Goal: Entertainment & Leisure: Consume media (video, audio)

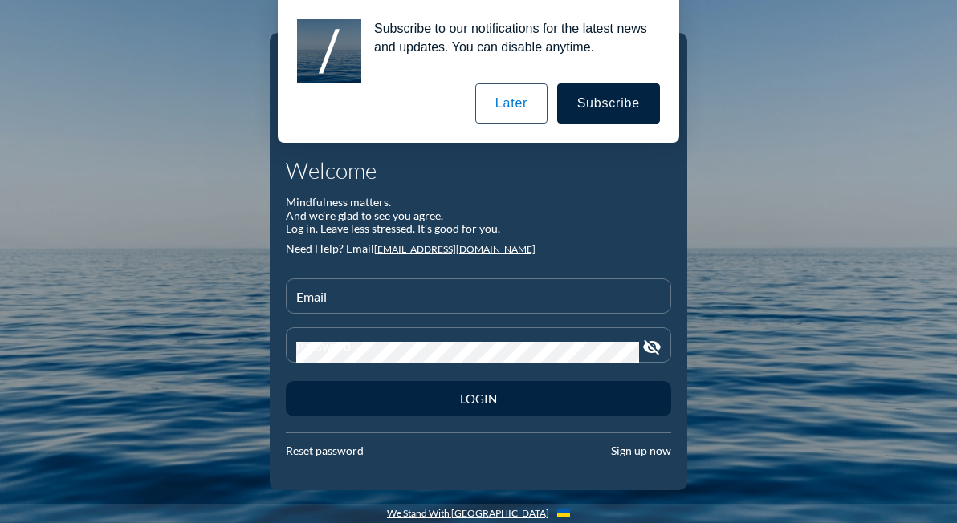
type input "dando.home@verizon.net"
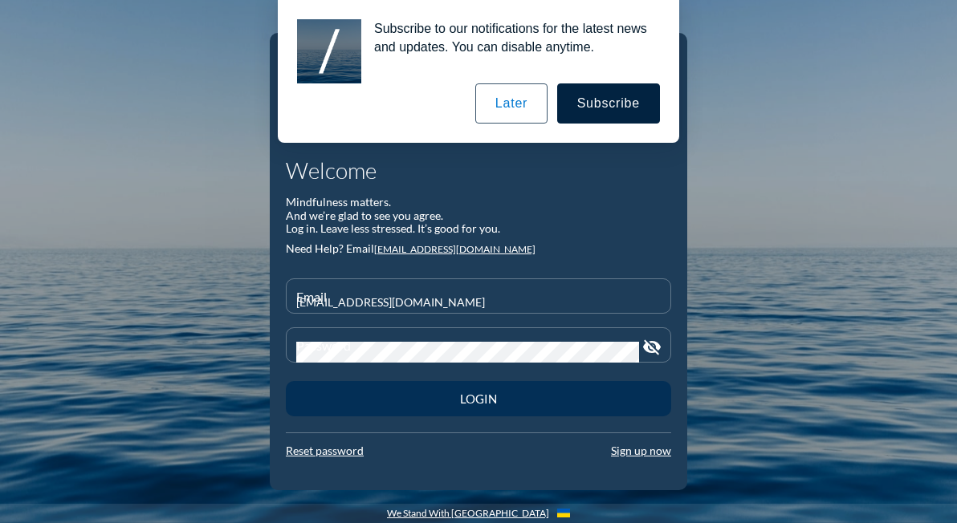
click at [488, 404] on div "Login" at bounding box center [478, 399] width 329 height 14
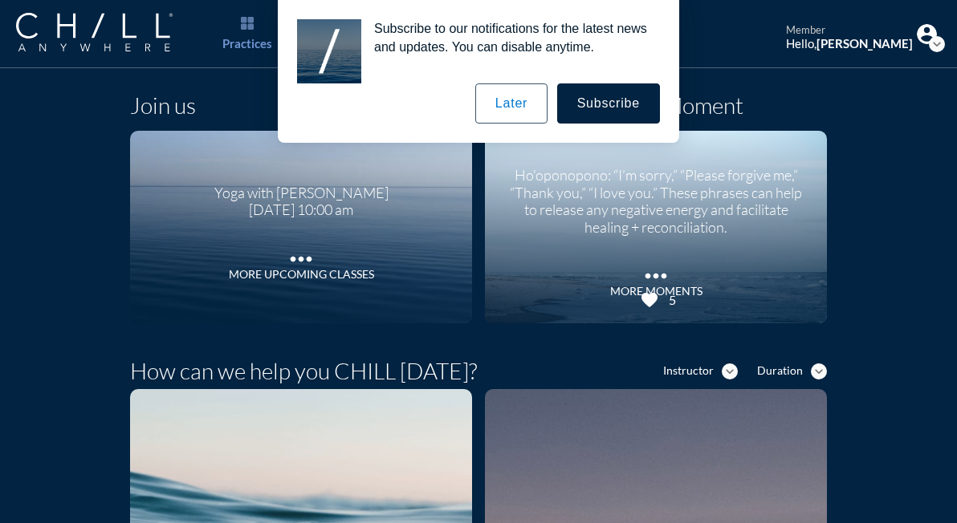
click at [524, 101] on button "Later" at bounding box center [511, 103] width 72 height 40
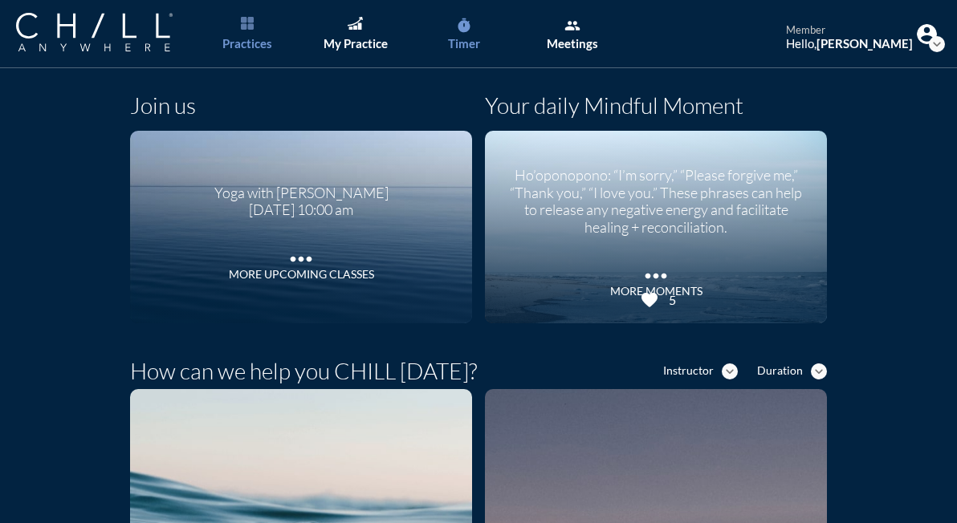
click at [469, 39] on div "Timer" at bounding box center [464, 43] width 32 height 14
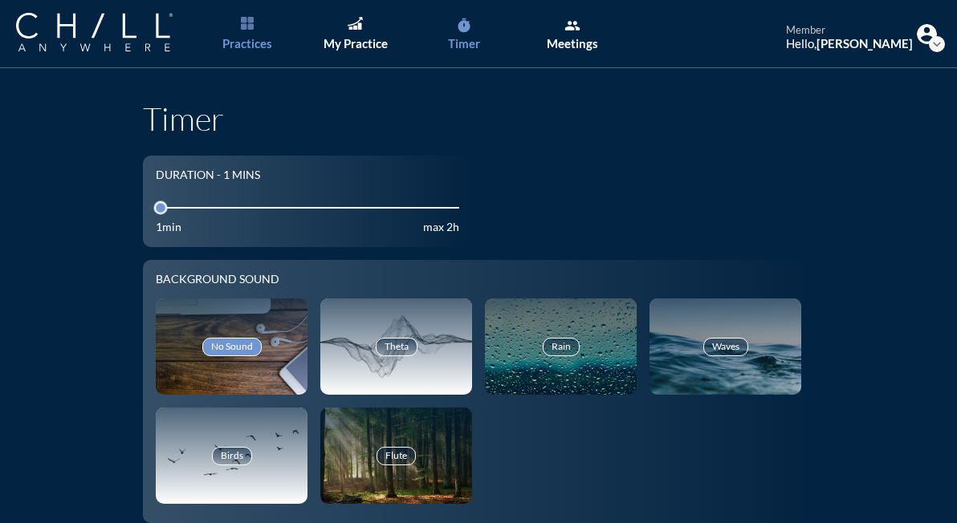
click at [241, 52] on link "Practices" at bounding box center [247, 34] width 84 height 68
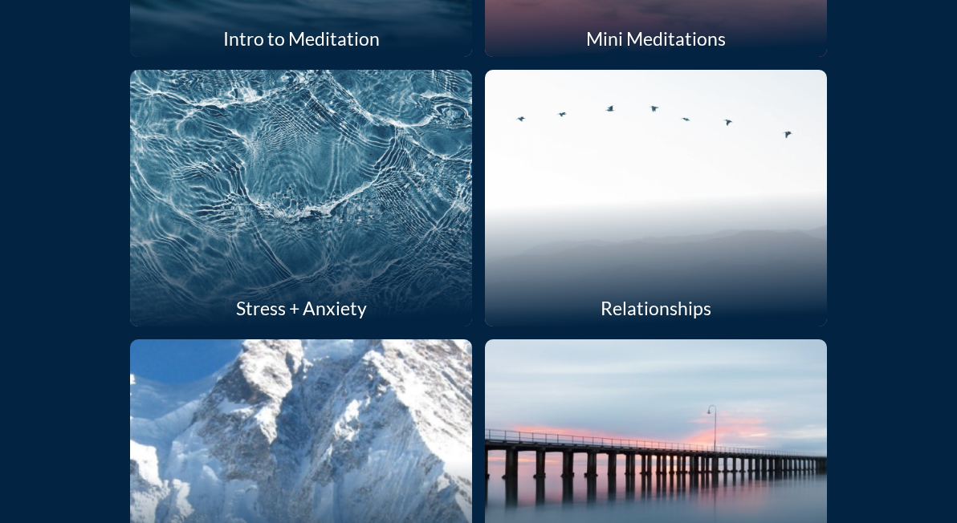
scroll to position [590, 0]
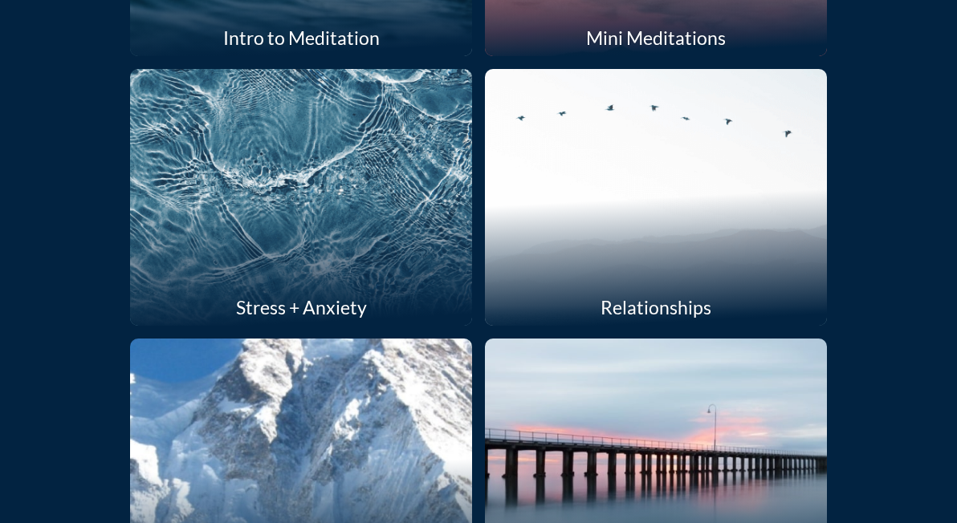
click at [347, 215] on div at bounding box center [301, 198] width 363 height 272
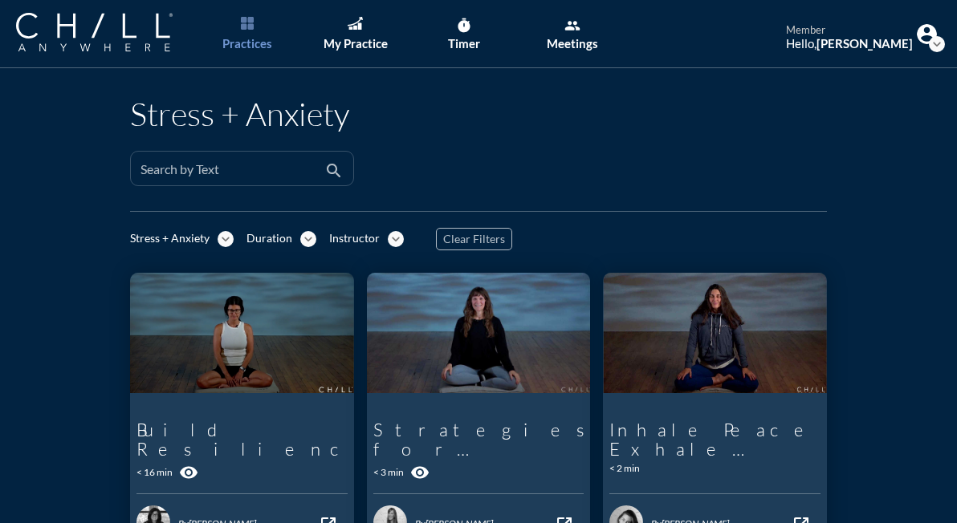
click at [234, 171] on input "Search by Text" at bounding box center [230, 175] width 181 height 20
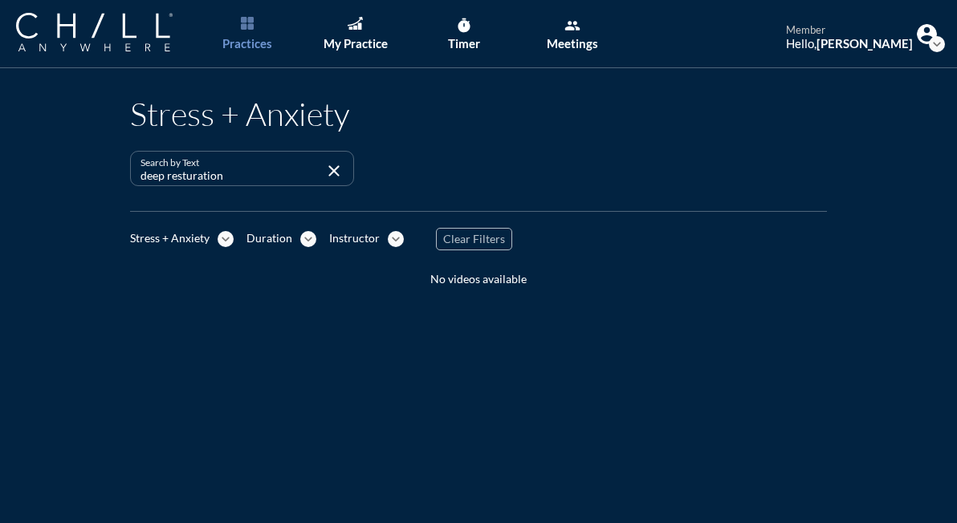
click at [217, 246] on icon "expand_more" at bounding box center [225, 239] width 16 height 16
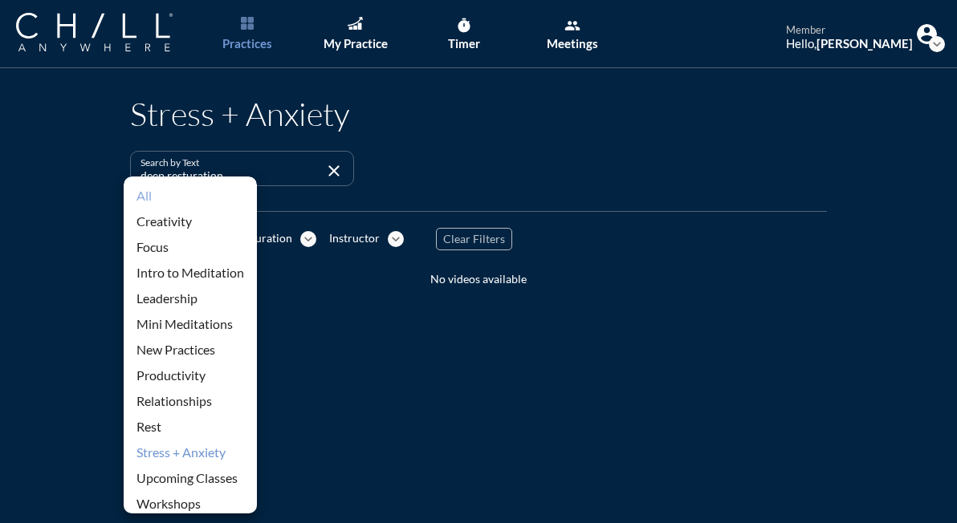
click at [209, 201] on div "All" at bounding box center [190, 195] width 108 height 19
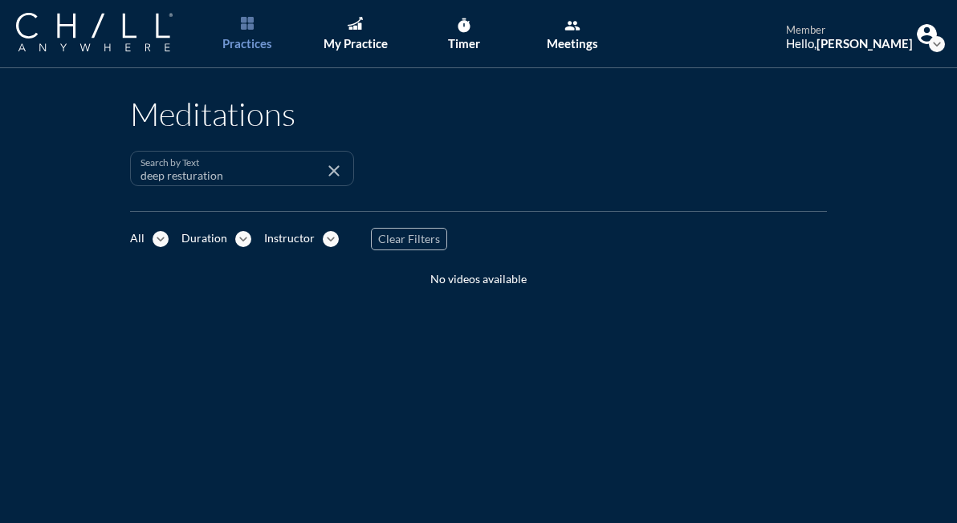
click at [302, 180] on input "deep resturation" at bounding box center [230, 175] width 181 height 20
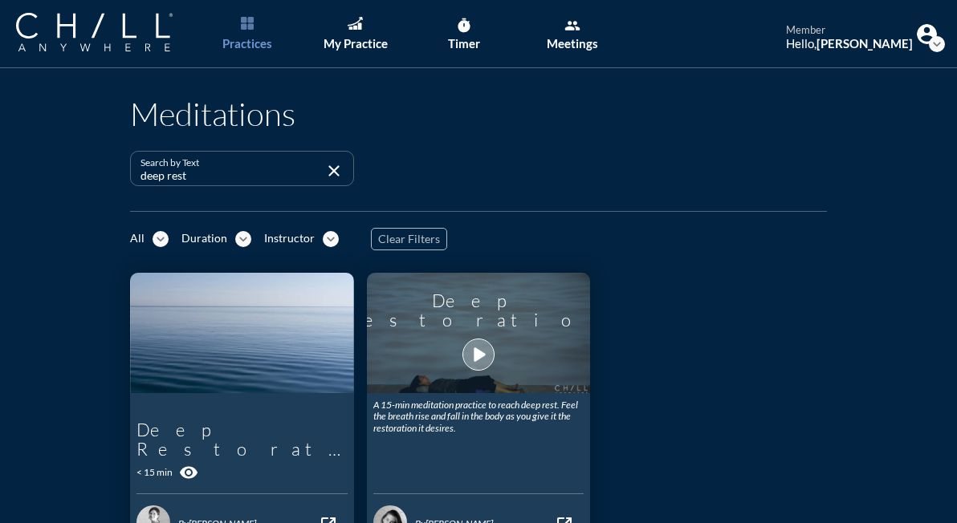
type input "deep rest"
click at [485, 348] on icon "play_arrow" at bounding box center [478, 354] width 27 height 27
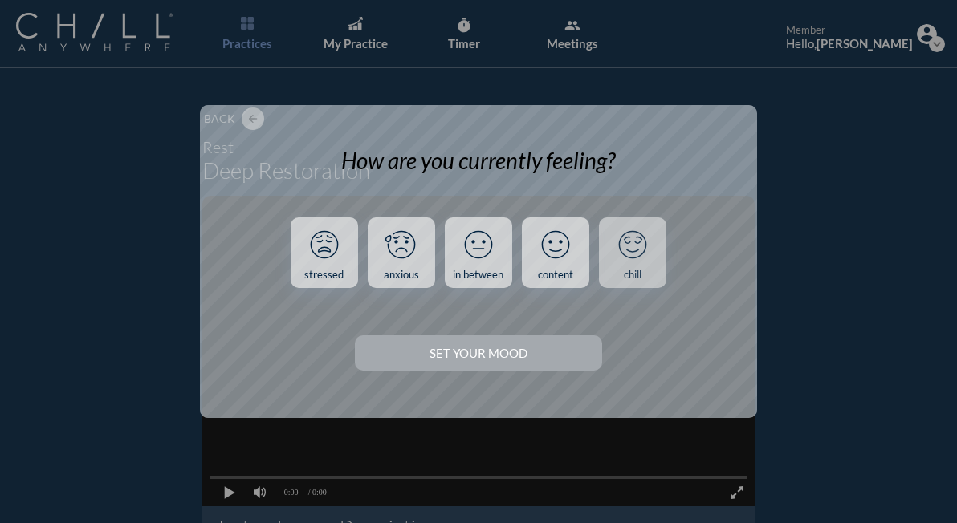
click at [628, 261] on icon at bounding box center [632, 245] width 42 height 42
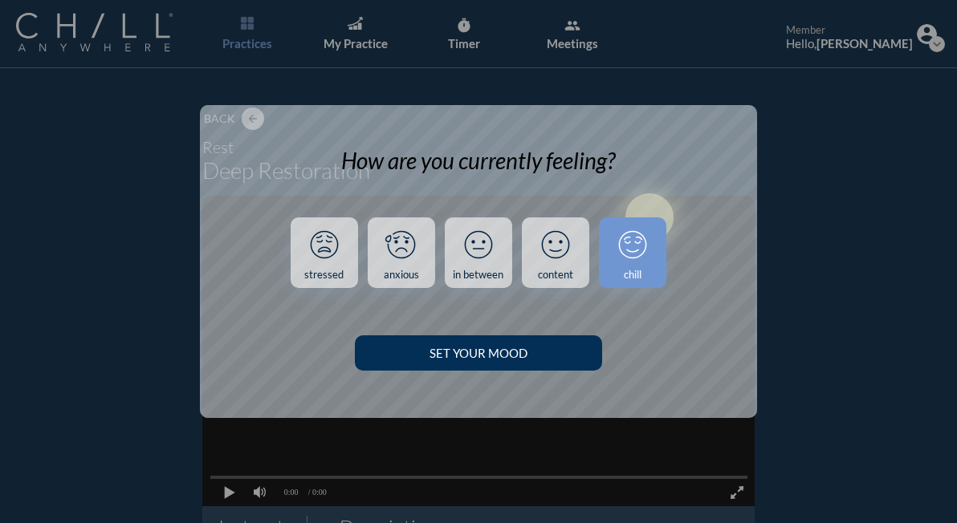
click at [506, 359] on div "Set your Mood" at bounding box center [478, 353] width 190 height 14
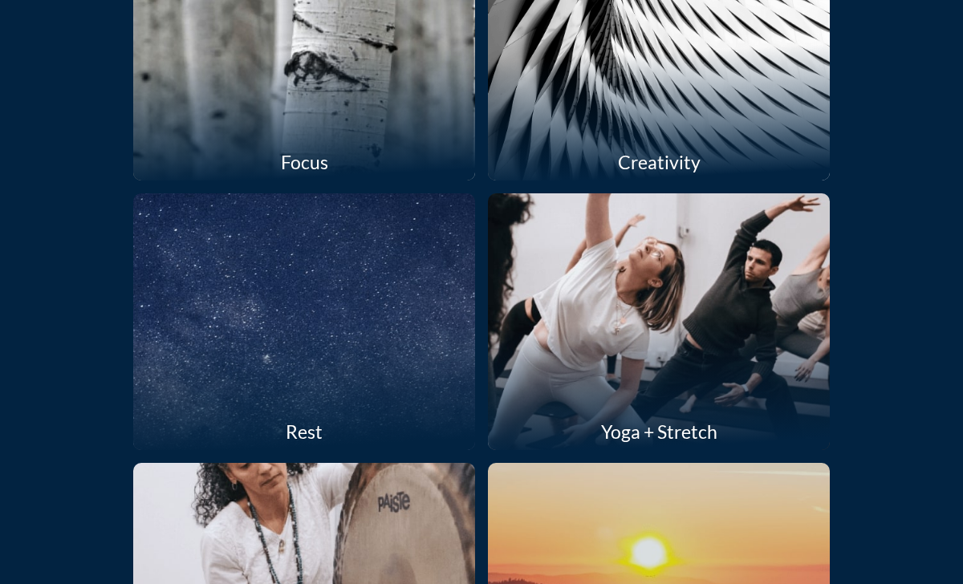
scroll to position [1273, 0]
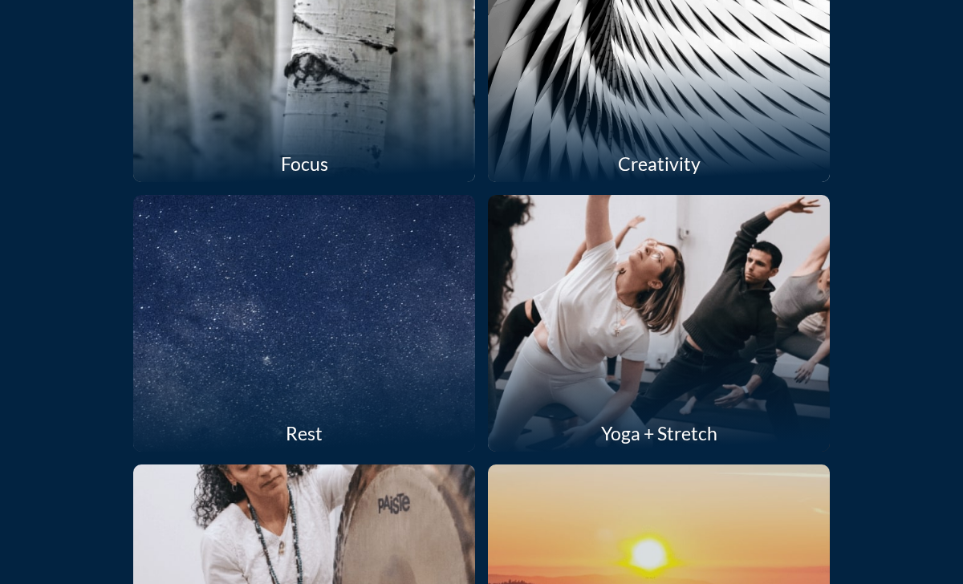
click at [364, 347] on div at bounding box center [304, 324] width 363 height 272
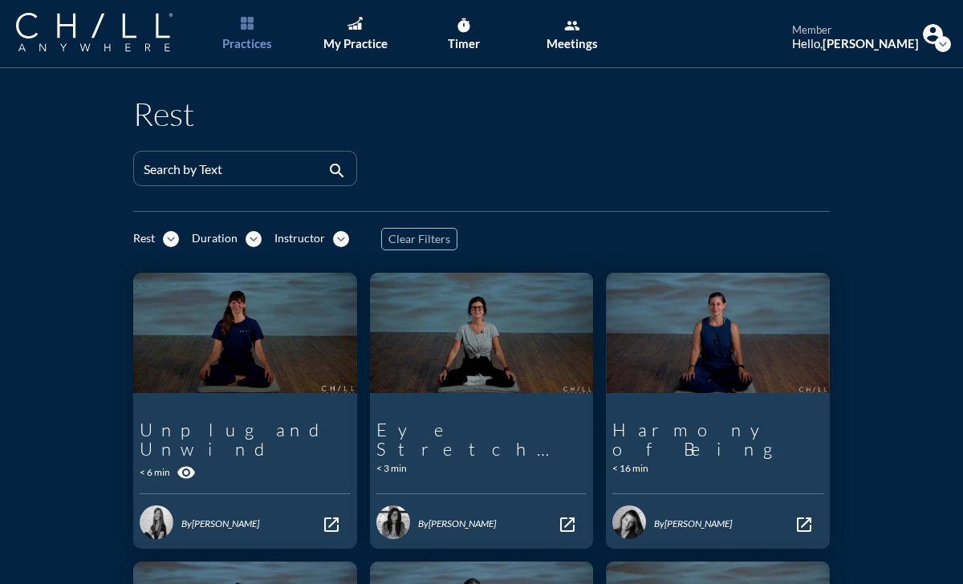
click at [377, 173] on div at bounding box center [600, 175] width 473 height 49
click at [188, 181] on input "Search by Text" at bounding box center [234, 175] width 181 height 20
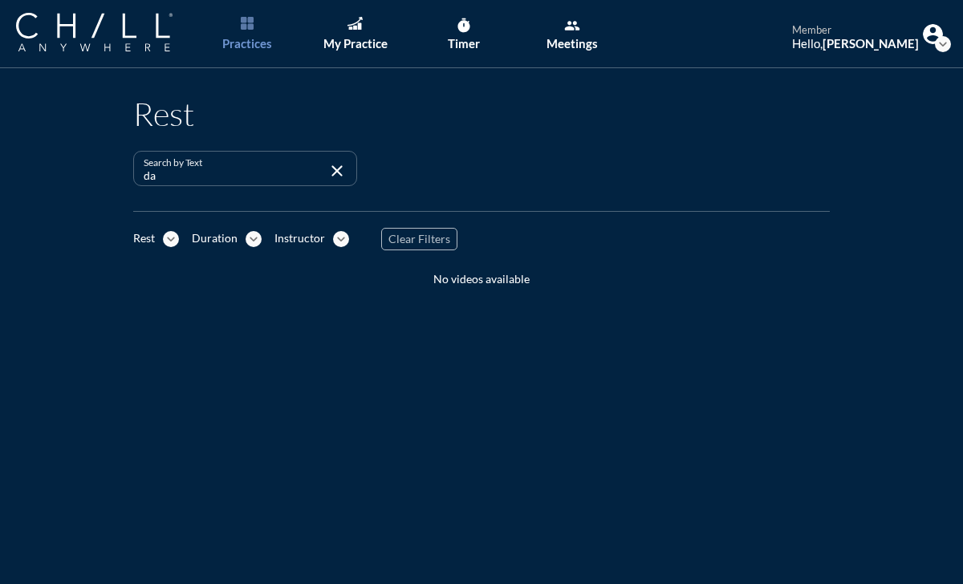
type input "d"
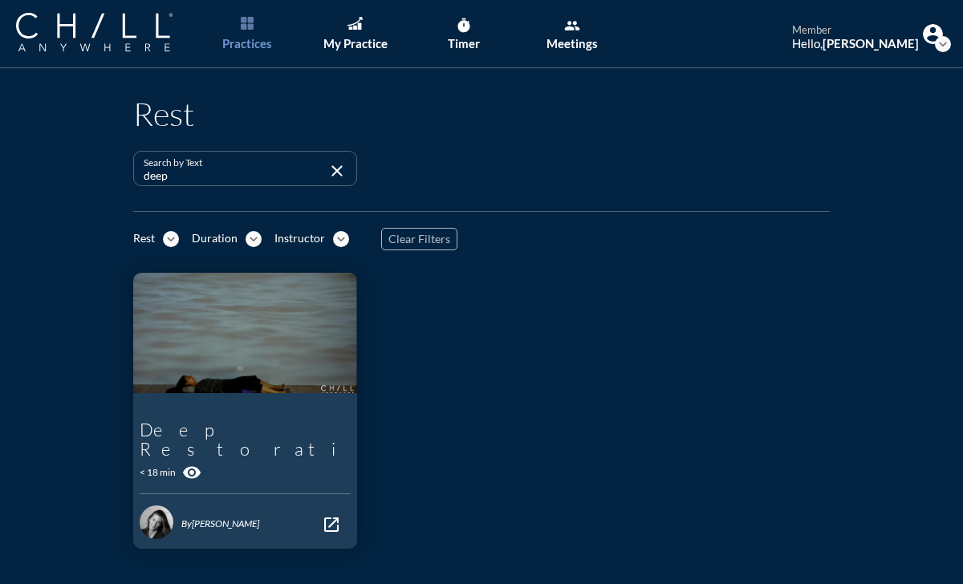
type input "deep"
click at [223, 375] on div "play_arrow" at bounding box center [244, 371] width 45 height 42
